Goal: Navigation & Orientation: Find specific page/section

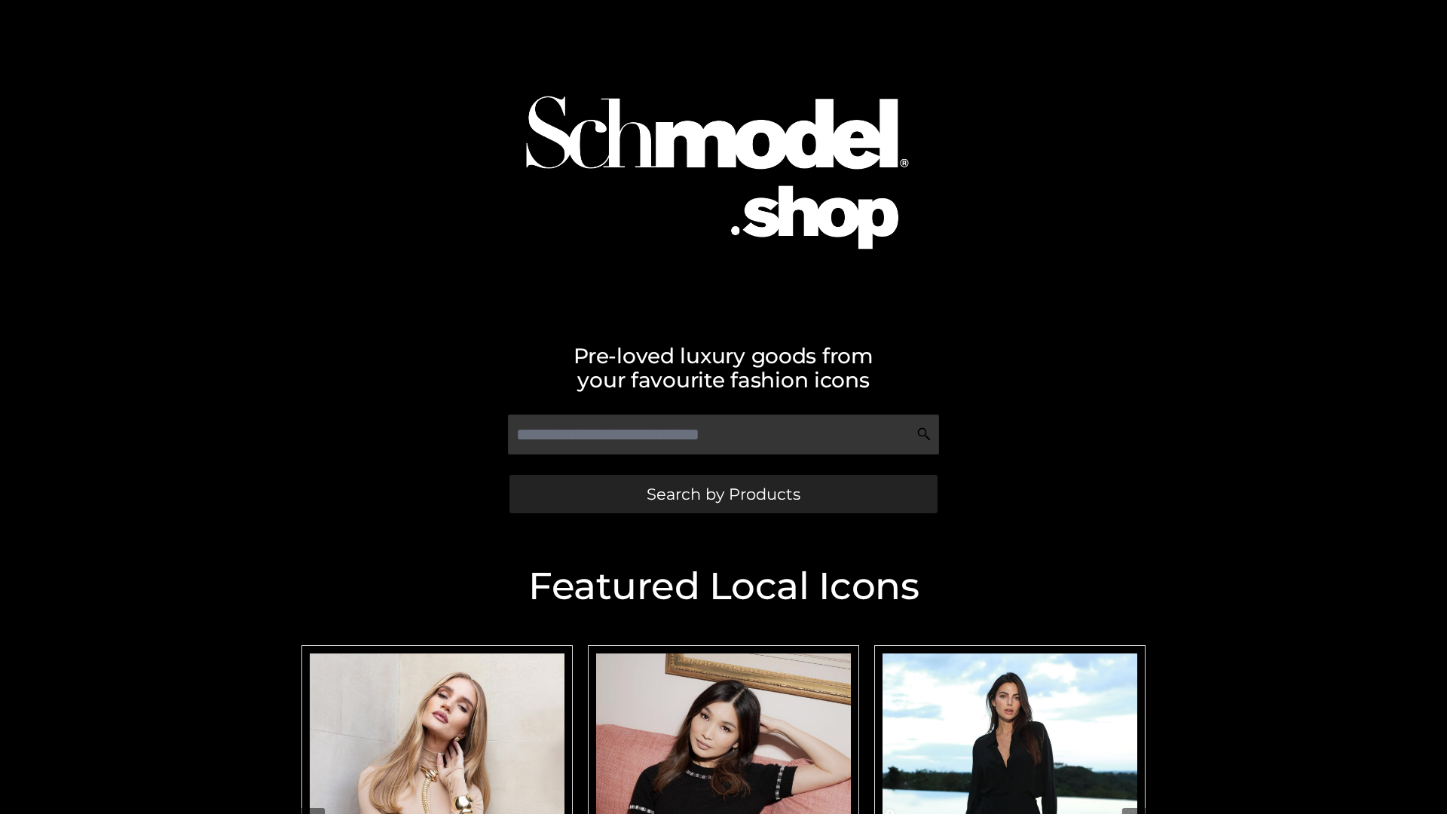
click at [723, 494] on span "Search by Products" at bounding box center [724, 494] width 154 height 16
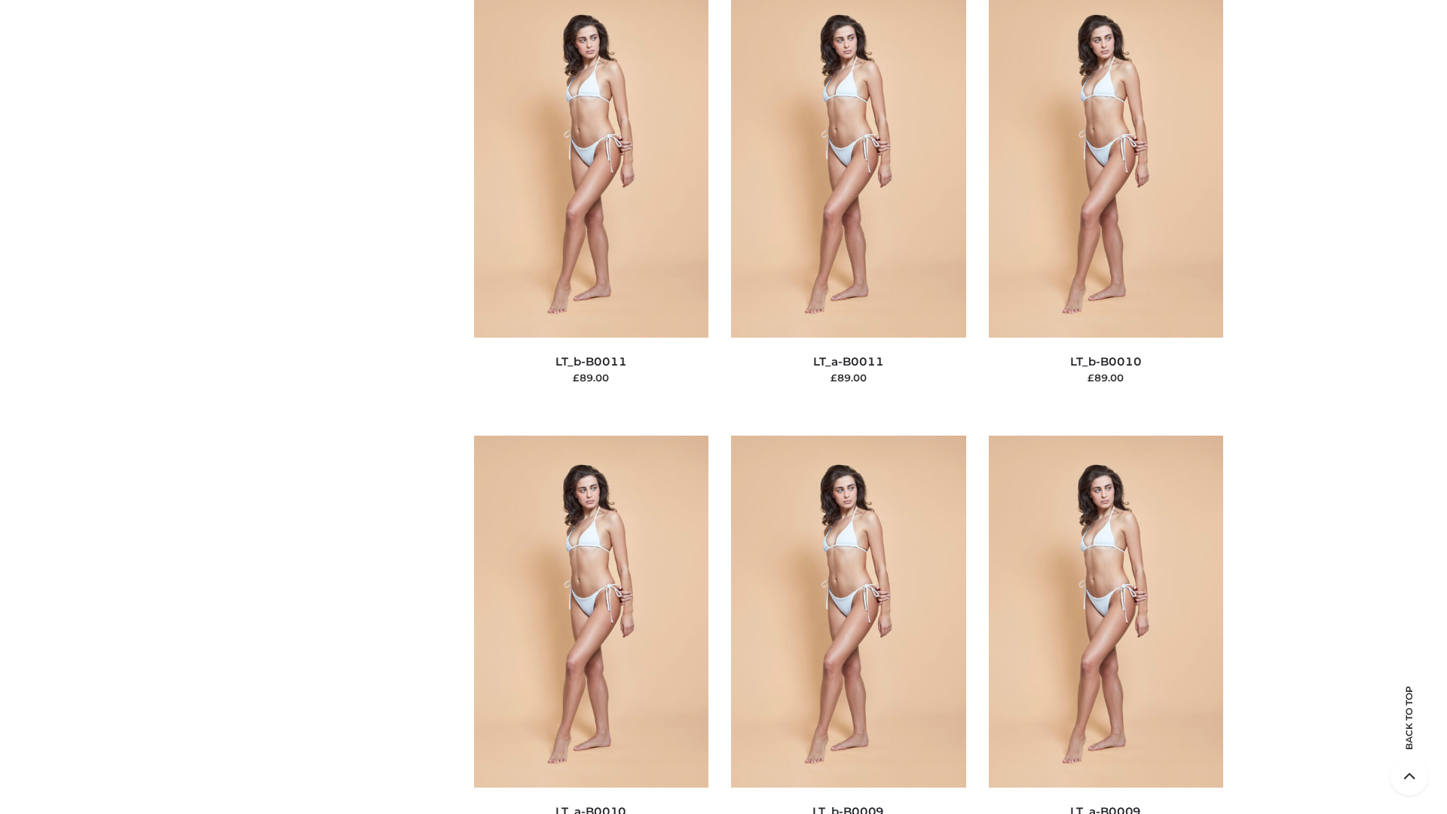
scroll to position [6770, 0]
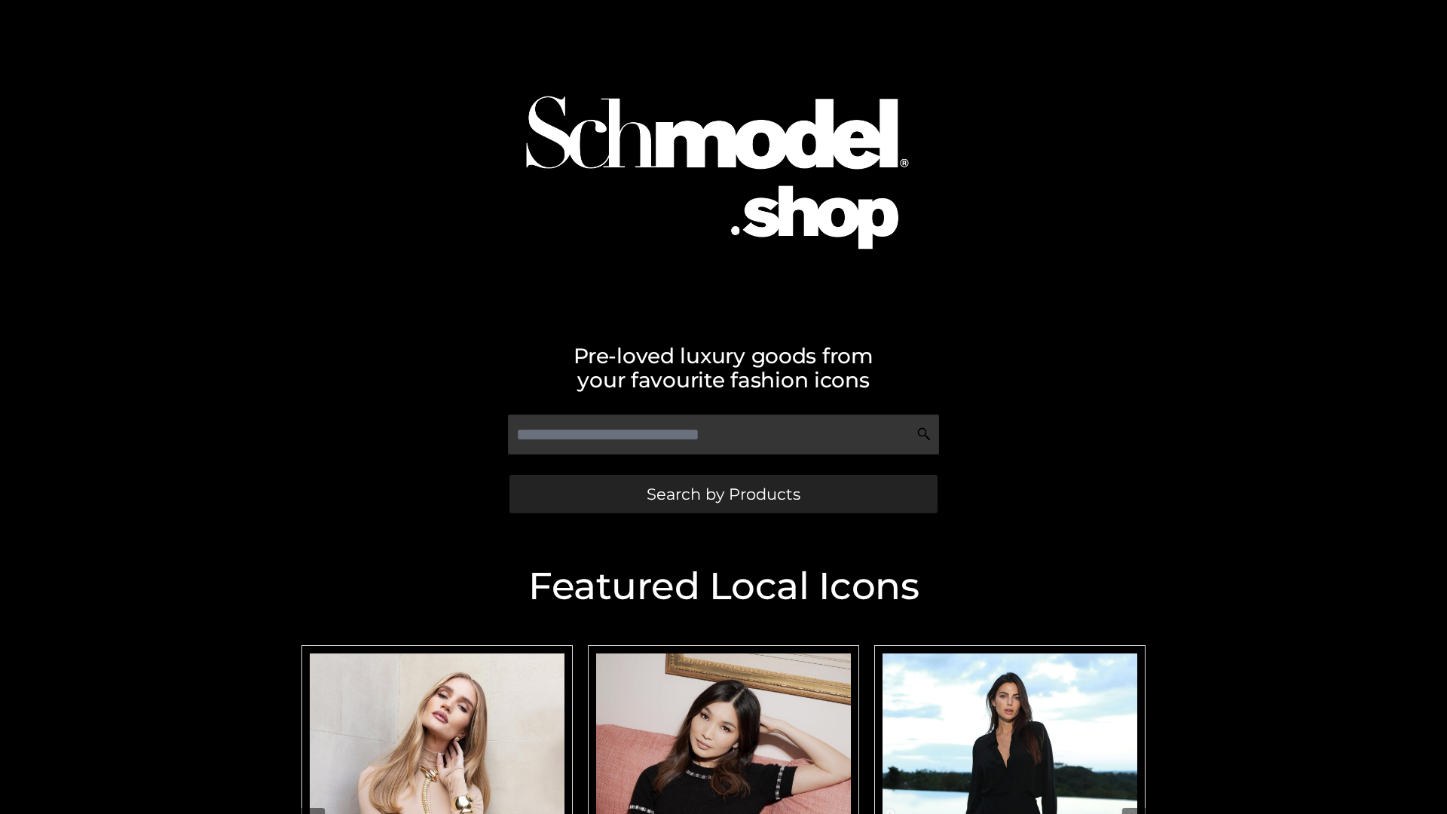
click at [723, 494] on span "Search by Products" at bounding box center [724, 494] width 154 height 16
